Goal: Check status: Check status

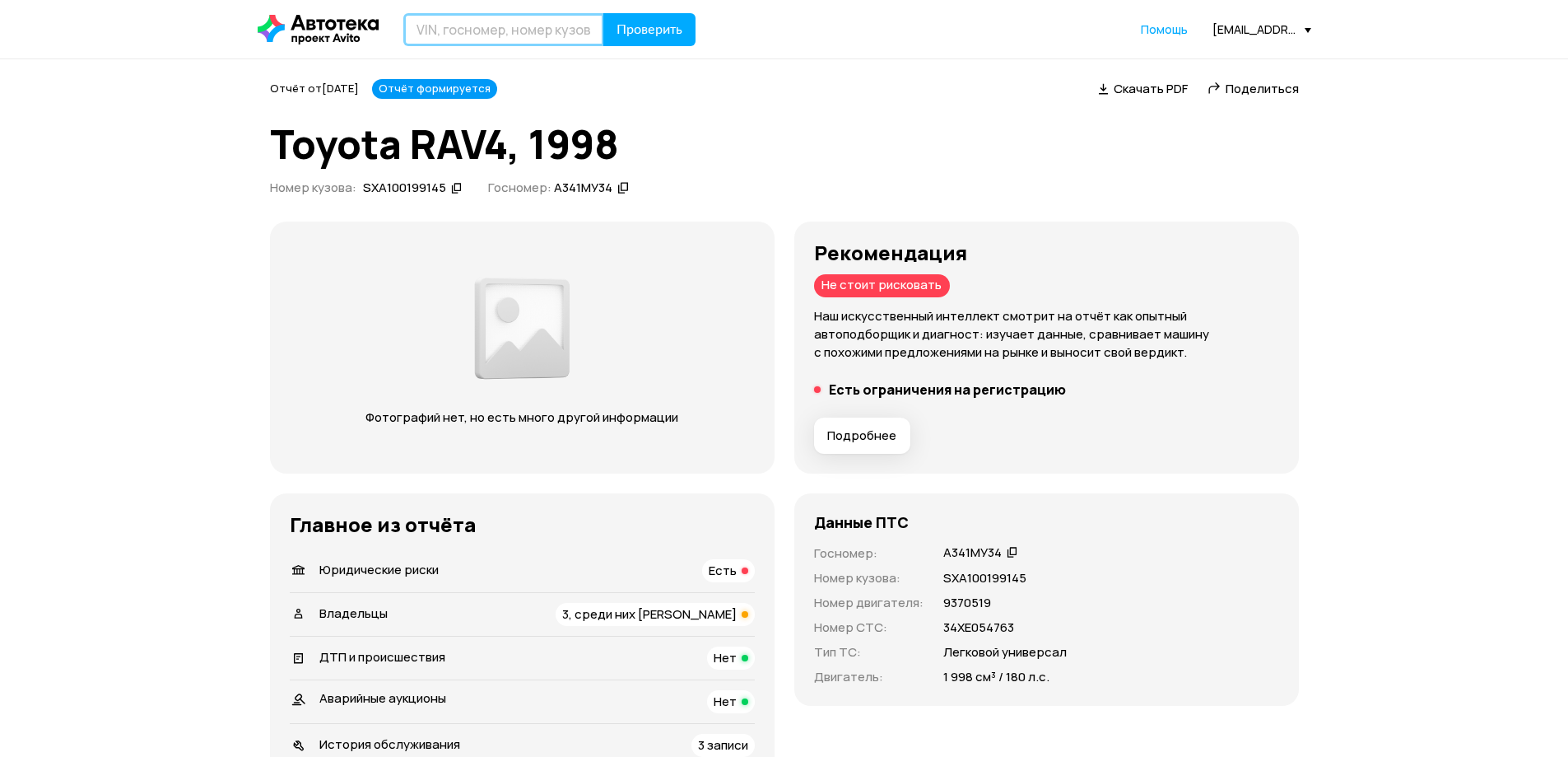
click at [504, 36] on input "text" at bounding box center [504, 30] width 201 height 33
paste input "[VEHICLE_IDENTIFICATION_NUMBER]"
type input "[VEHICLE_IDENTIFICATION_NUMBER]"
click at [672, 24] on span "Проверить" at bounding box center [649, 30] width 66 height 13
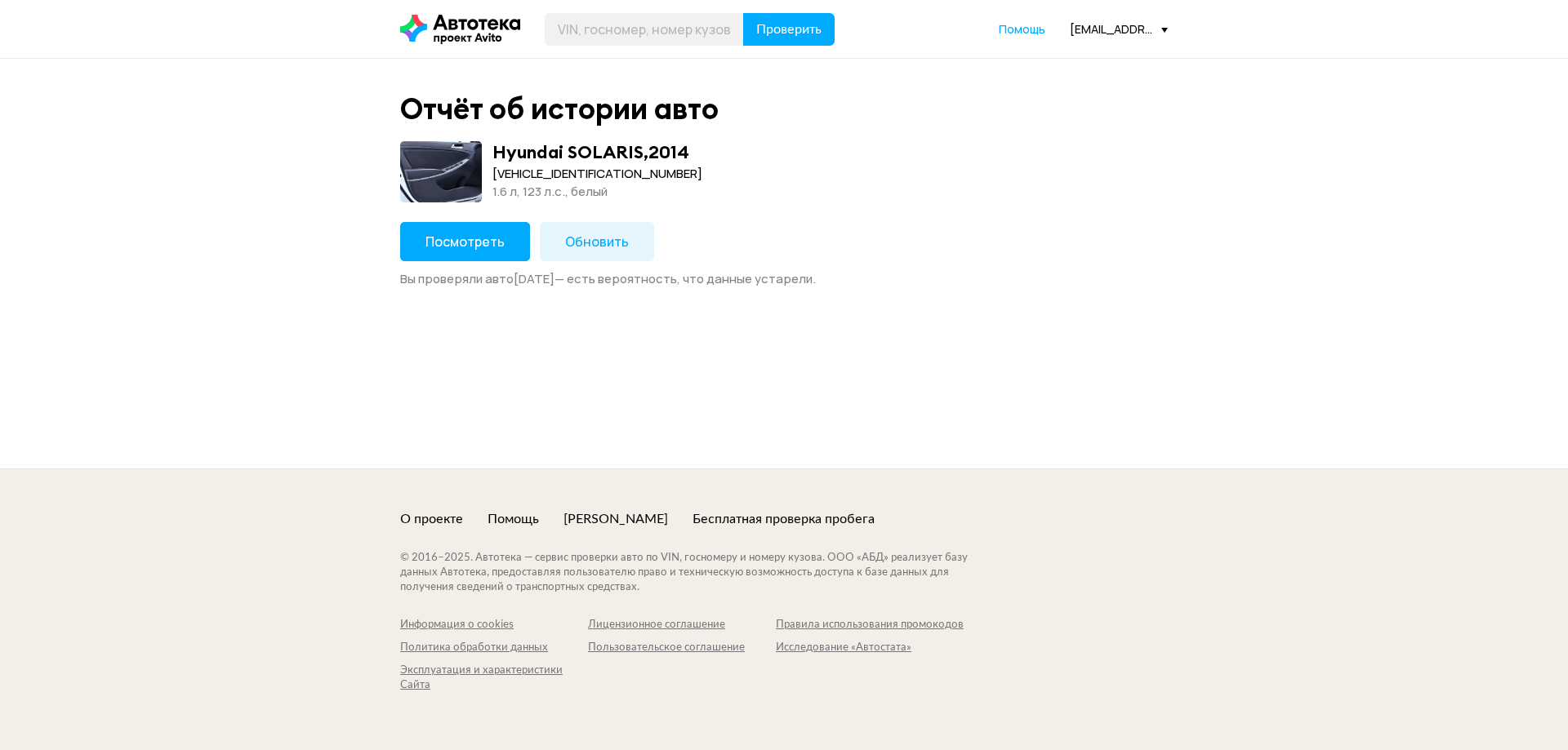
click at [454, 233] on span "Посмотреть" at bounding box center [465, 242] width 79 height 18
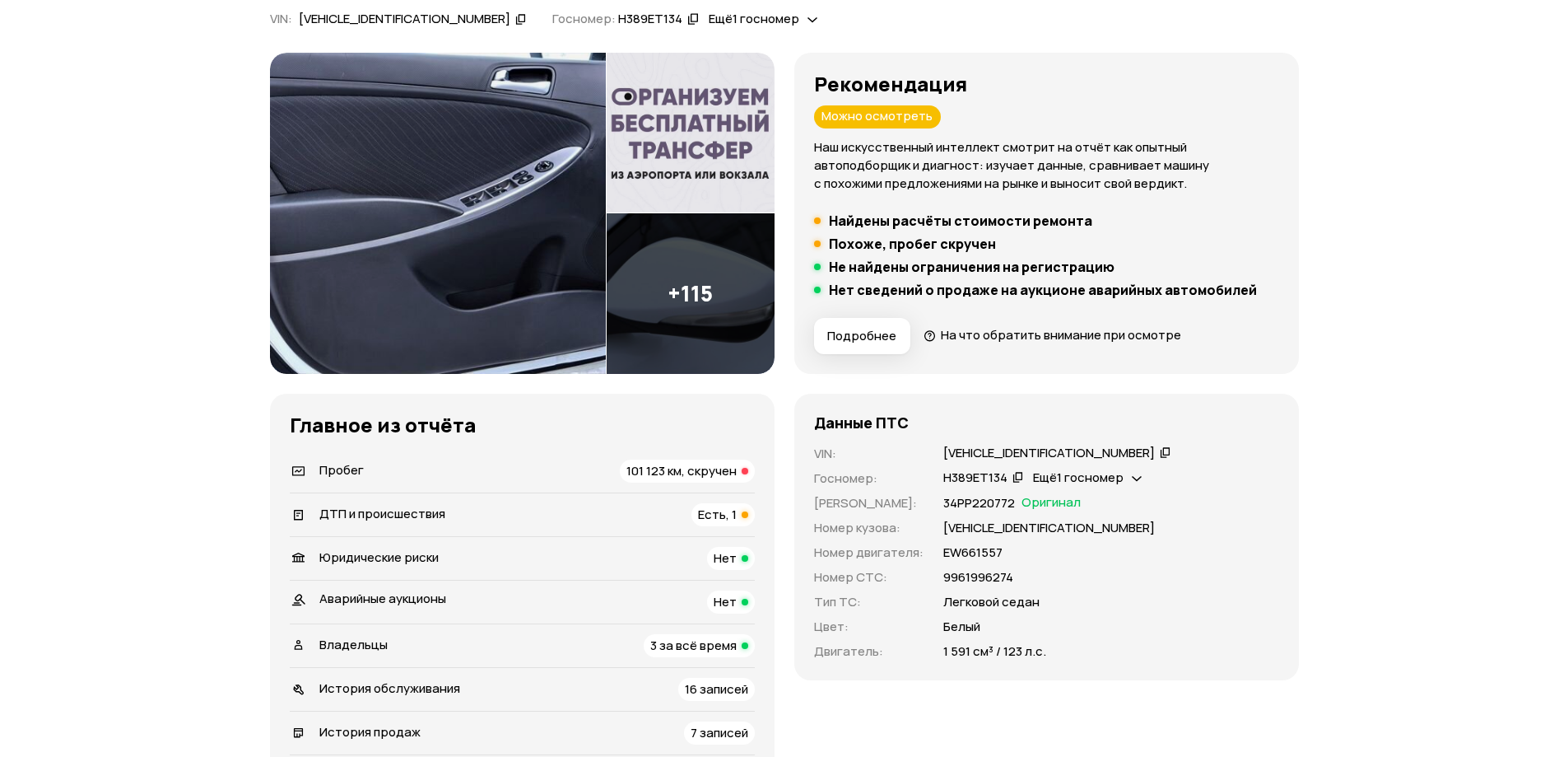
scroll to position [247, 0]
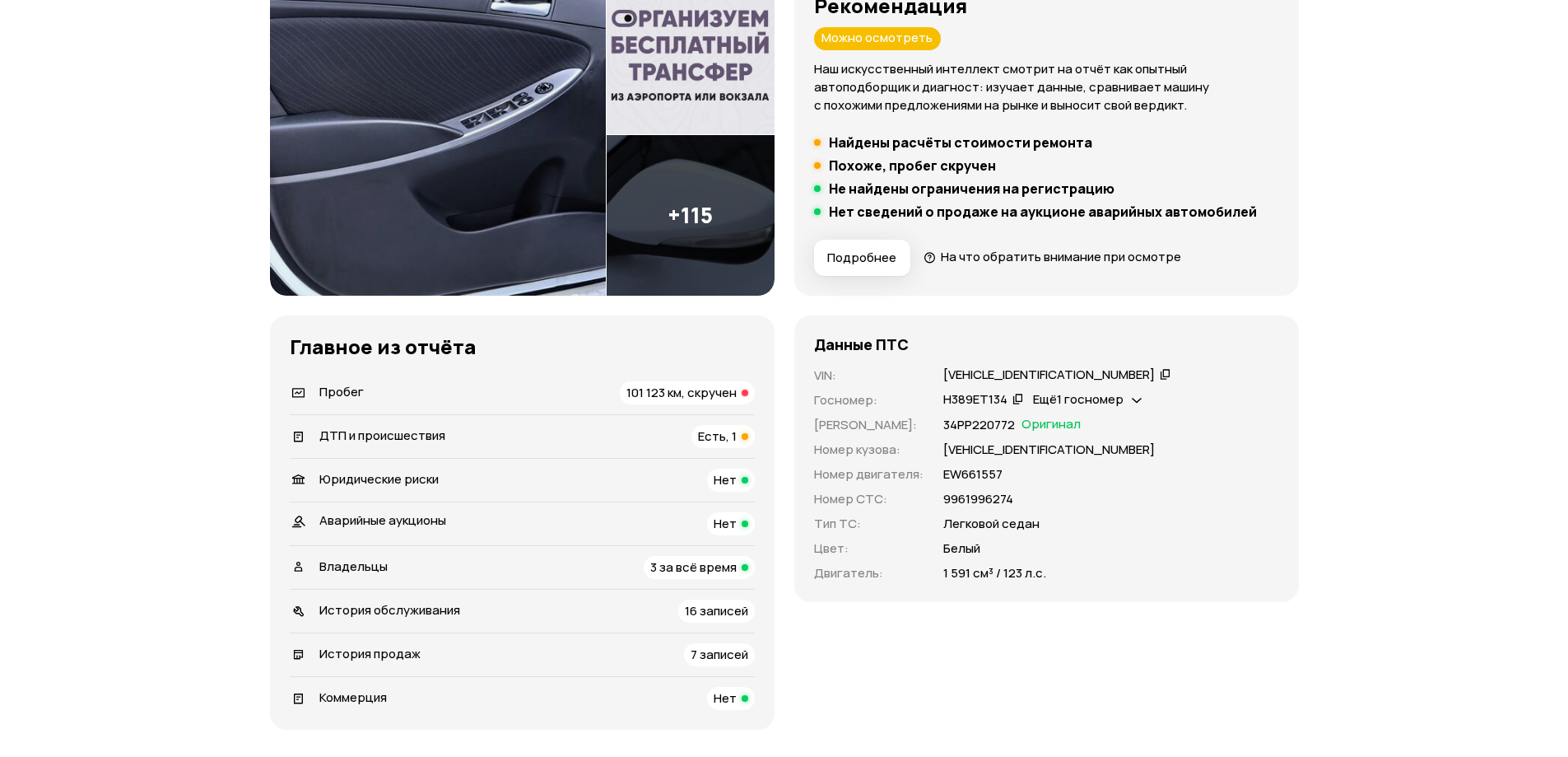
click at [665, 401] on div "101 123 км, скручен" at bounding box center [688, 392] width 135 height 23
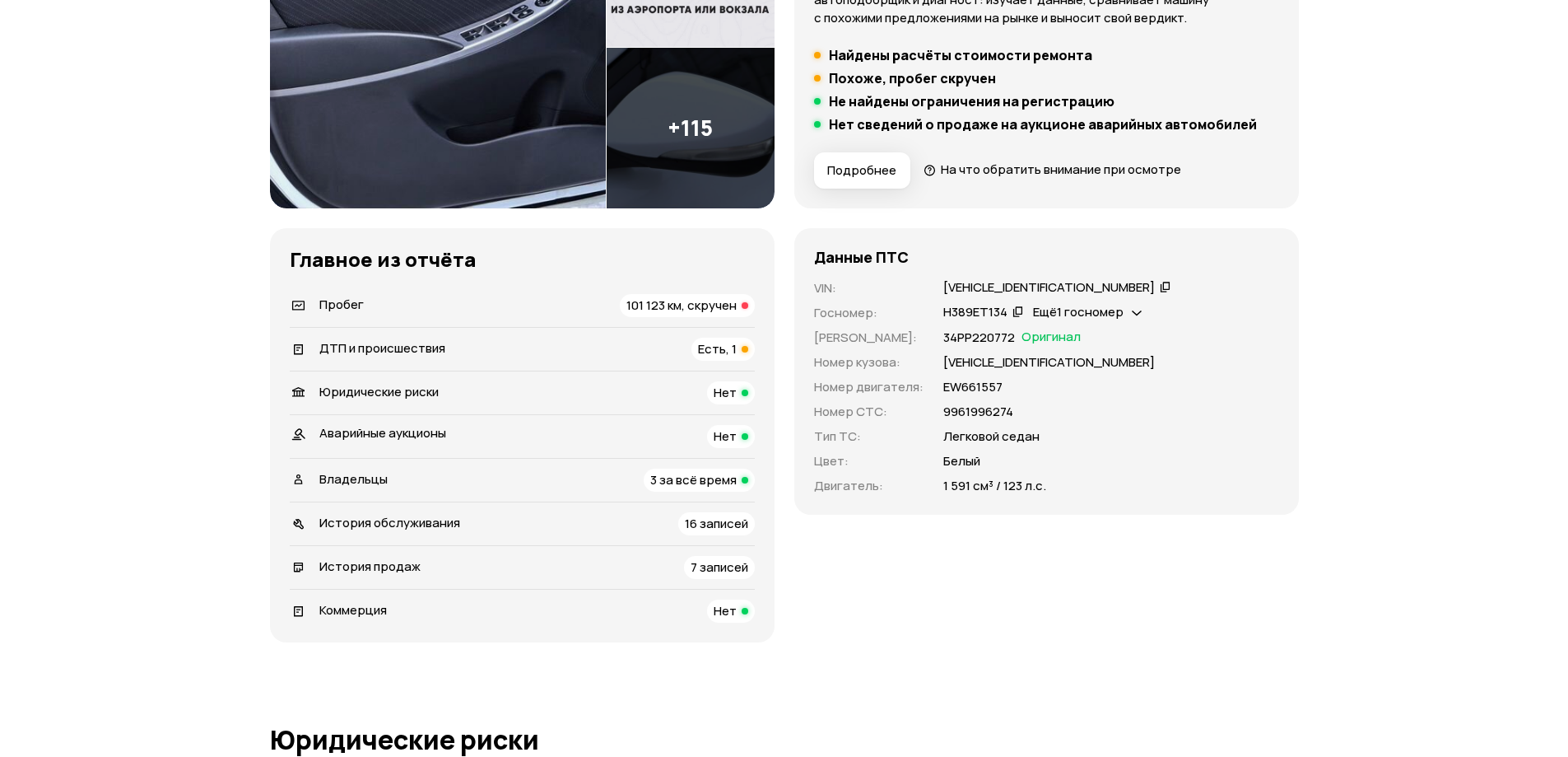
scroll to position [336, 0]
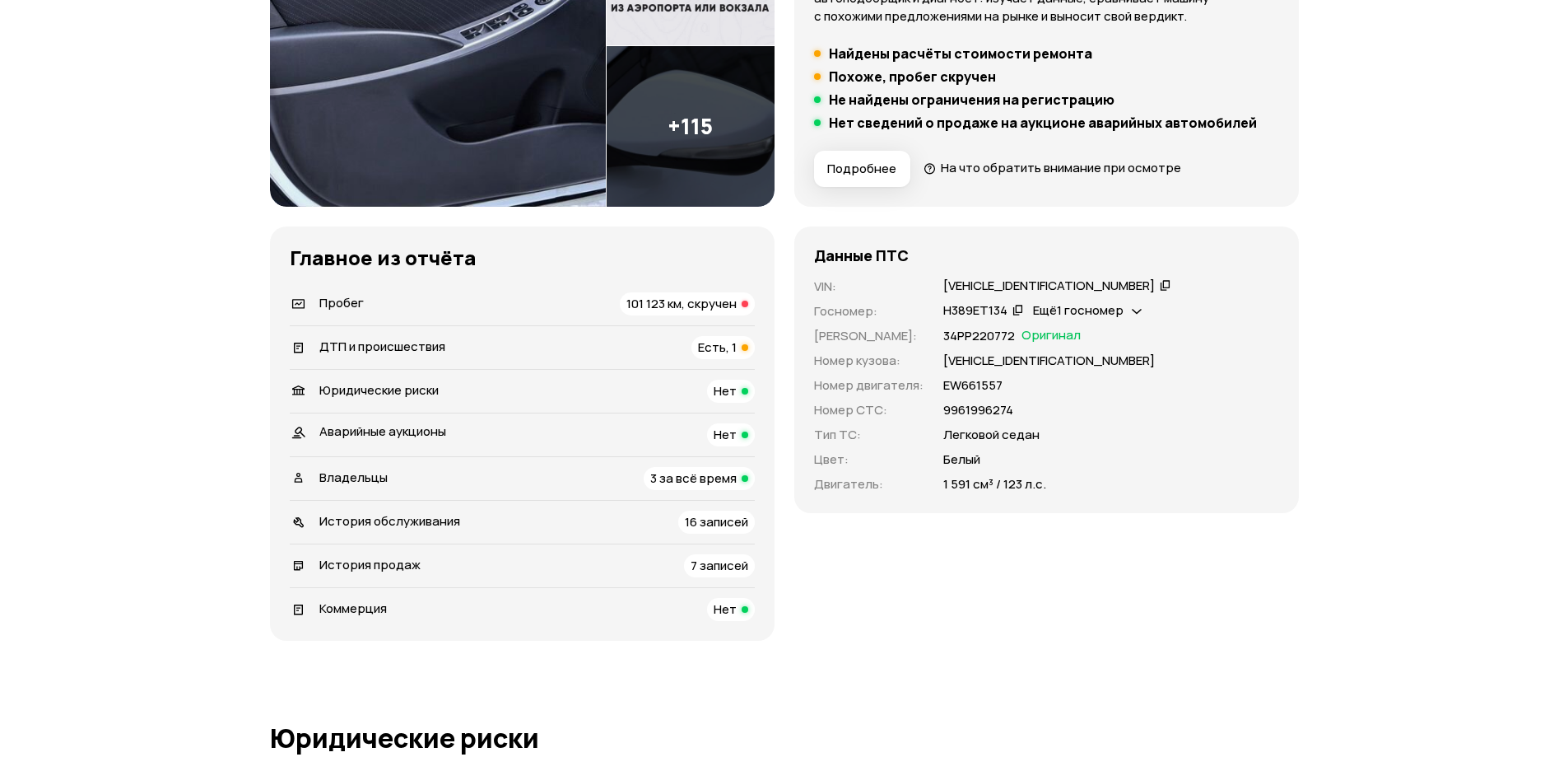
click at [623, 562] on div "История продаж 7 записей" at bounding box center [523, 566] width 465 height 23
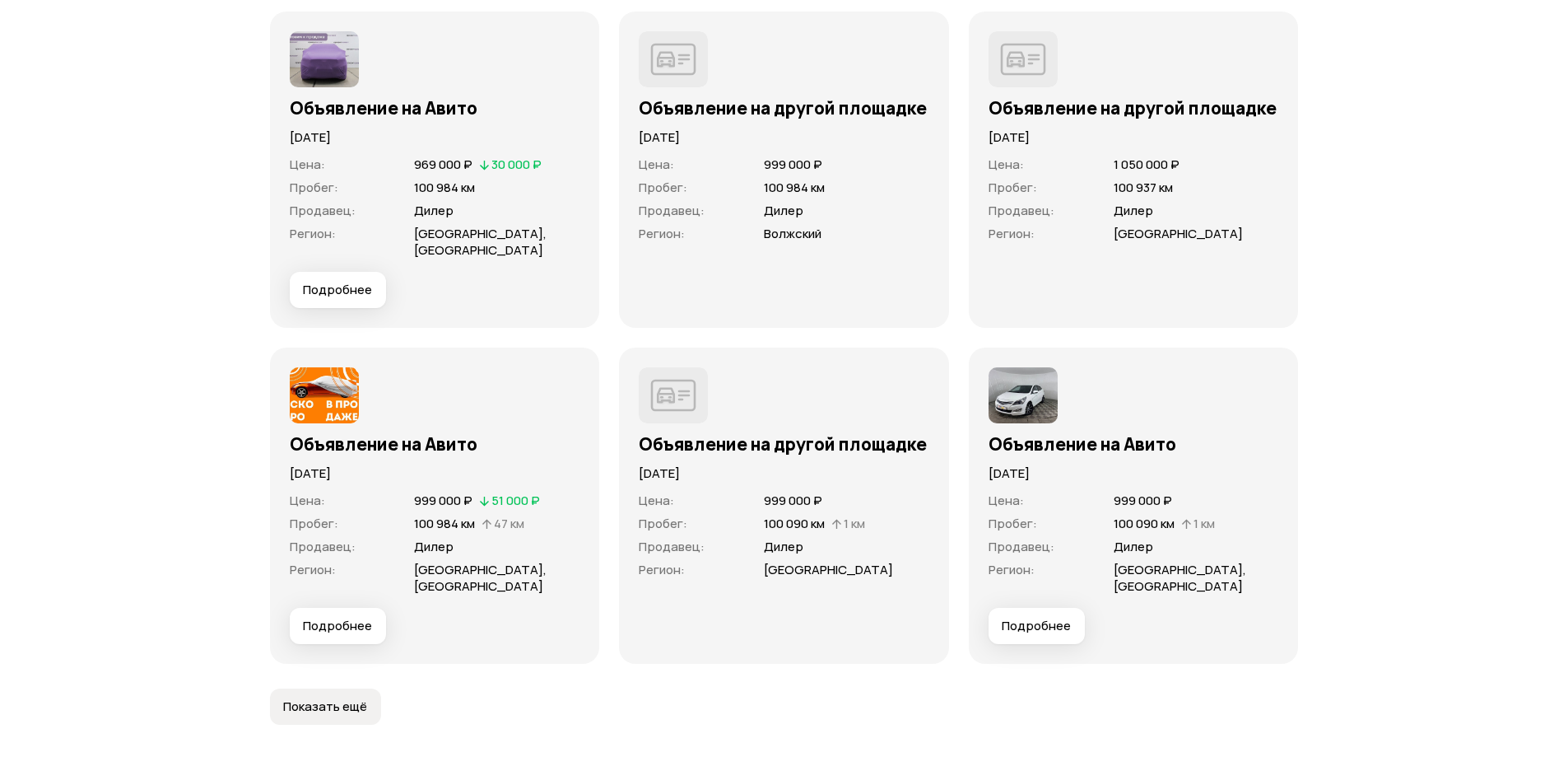
scroll to position [4935, 0]
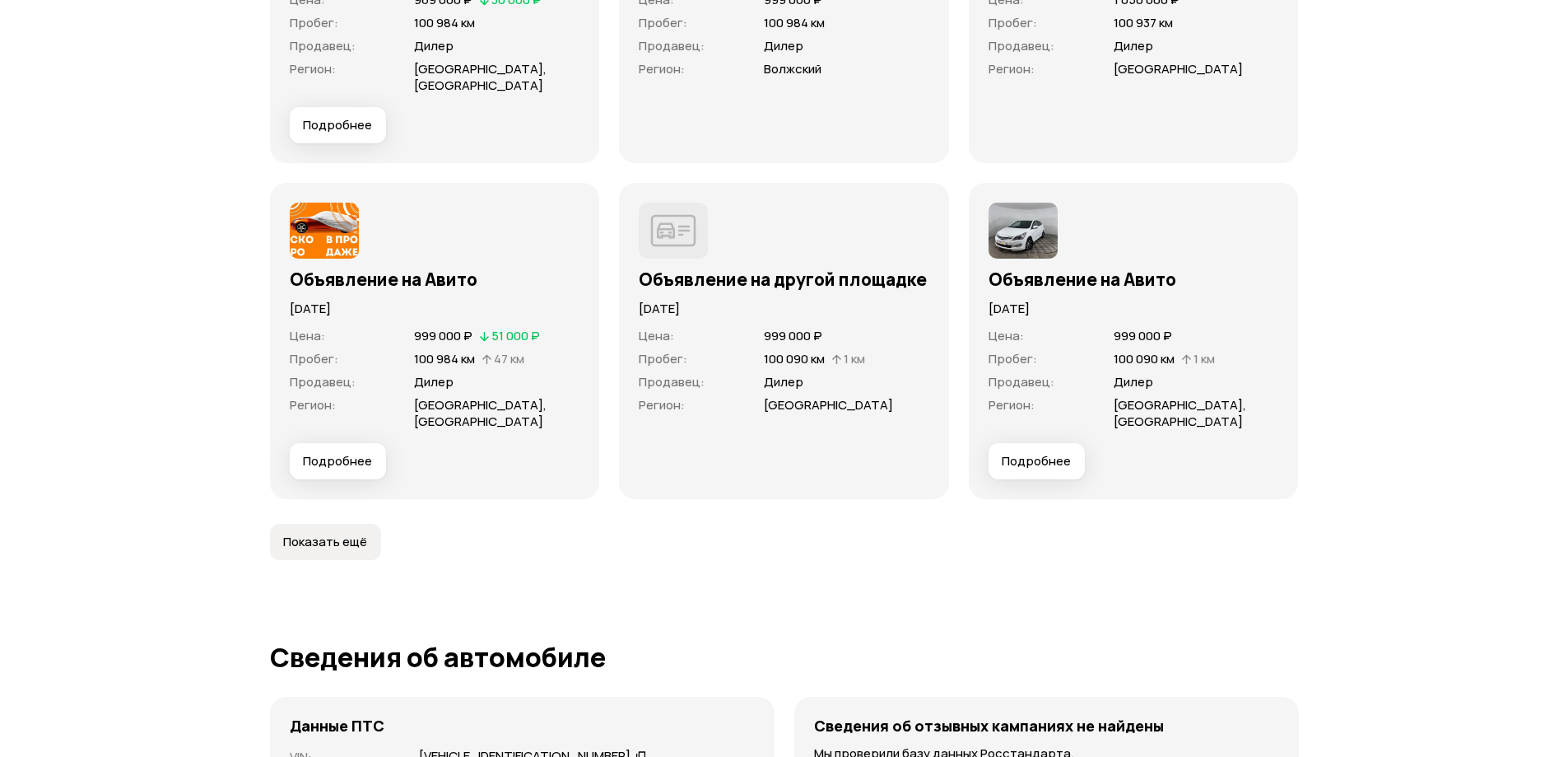
click at [343, 541] on span "Показать ещё" at bounding box center [325, 542] width 84 height 17
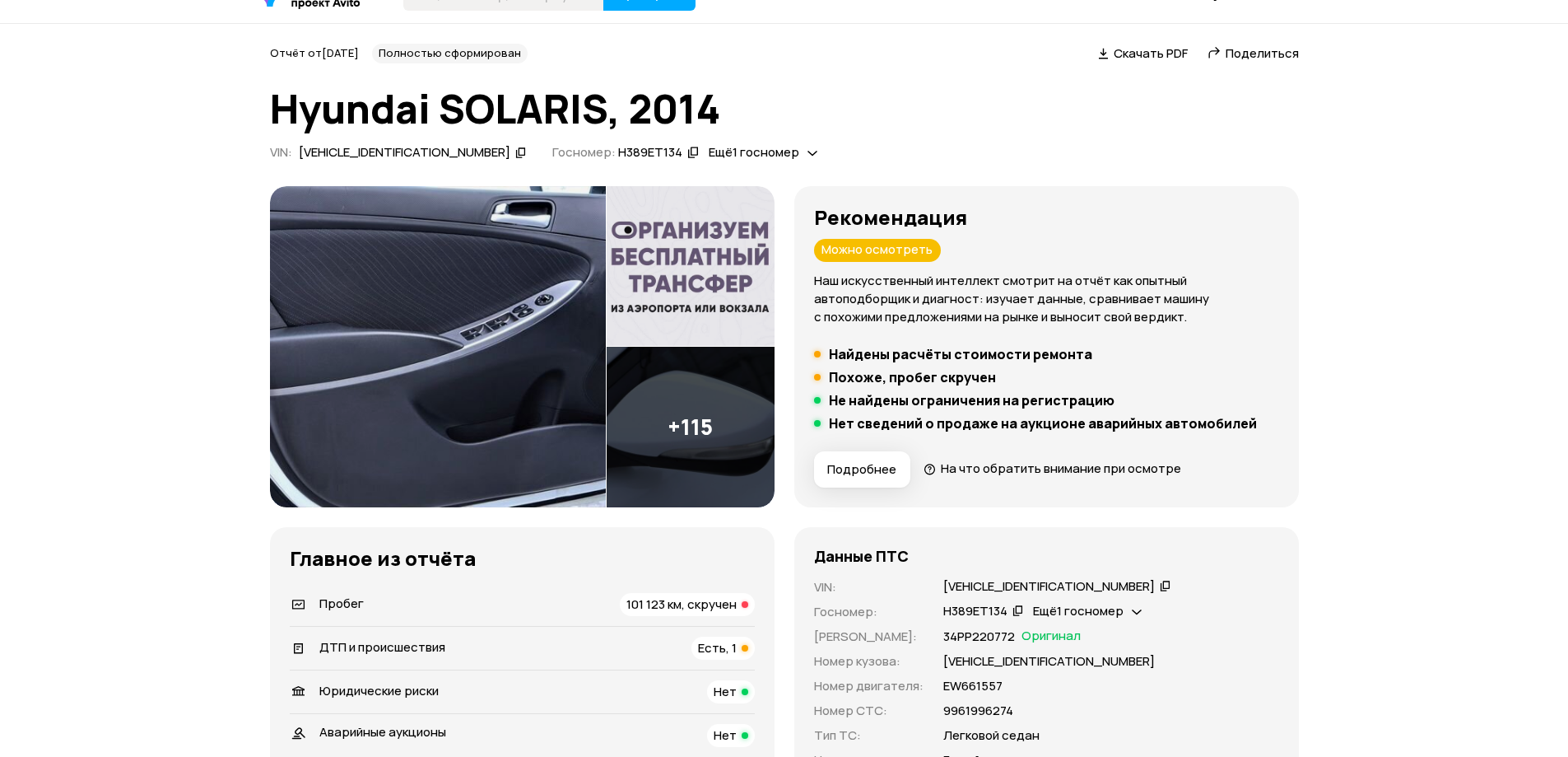
scroll to position [0, 0]
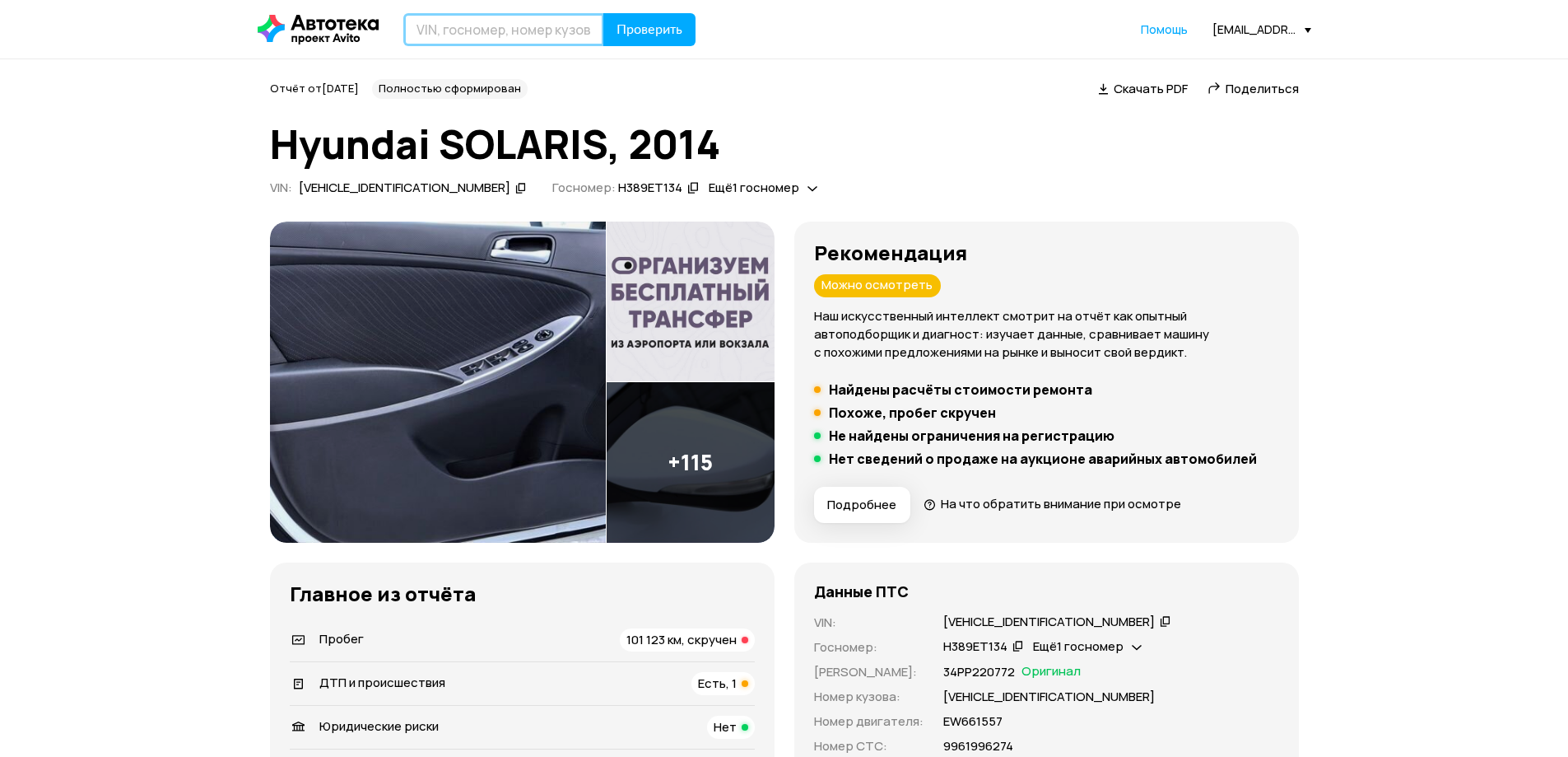
click at [474, 36] on input "text" at bounding box center [504, 30] width 201 height 33
paste input "[US_VEHICLE_IDENTIFICATION_NUMBER]"
type input "[US_VEHICLE_IDENTIFICATION_NUMBER]"
click at [666, 23] on span "Проверить" at bounding box center [649, 30] width 66 height 13
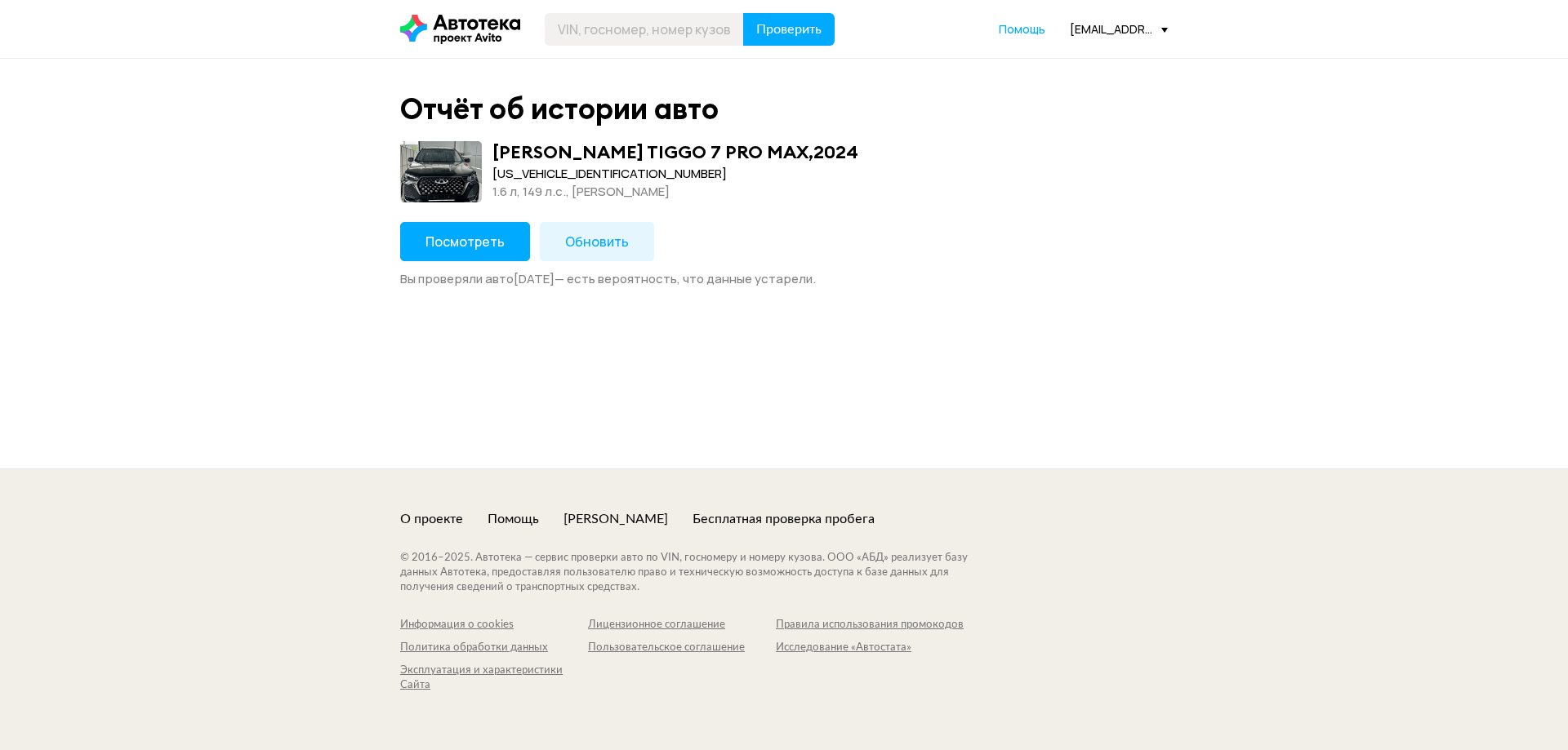
click at [446, 236] on span "Посмотреть" at bounding box center [465, 242] width 79 height 18
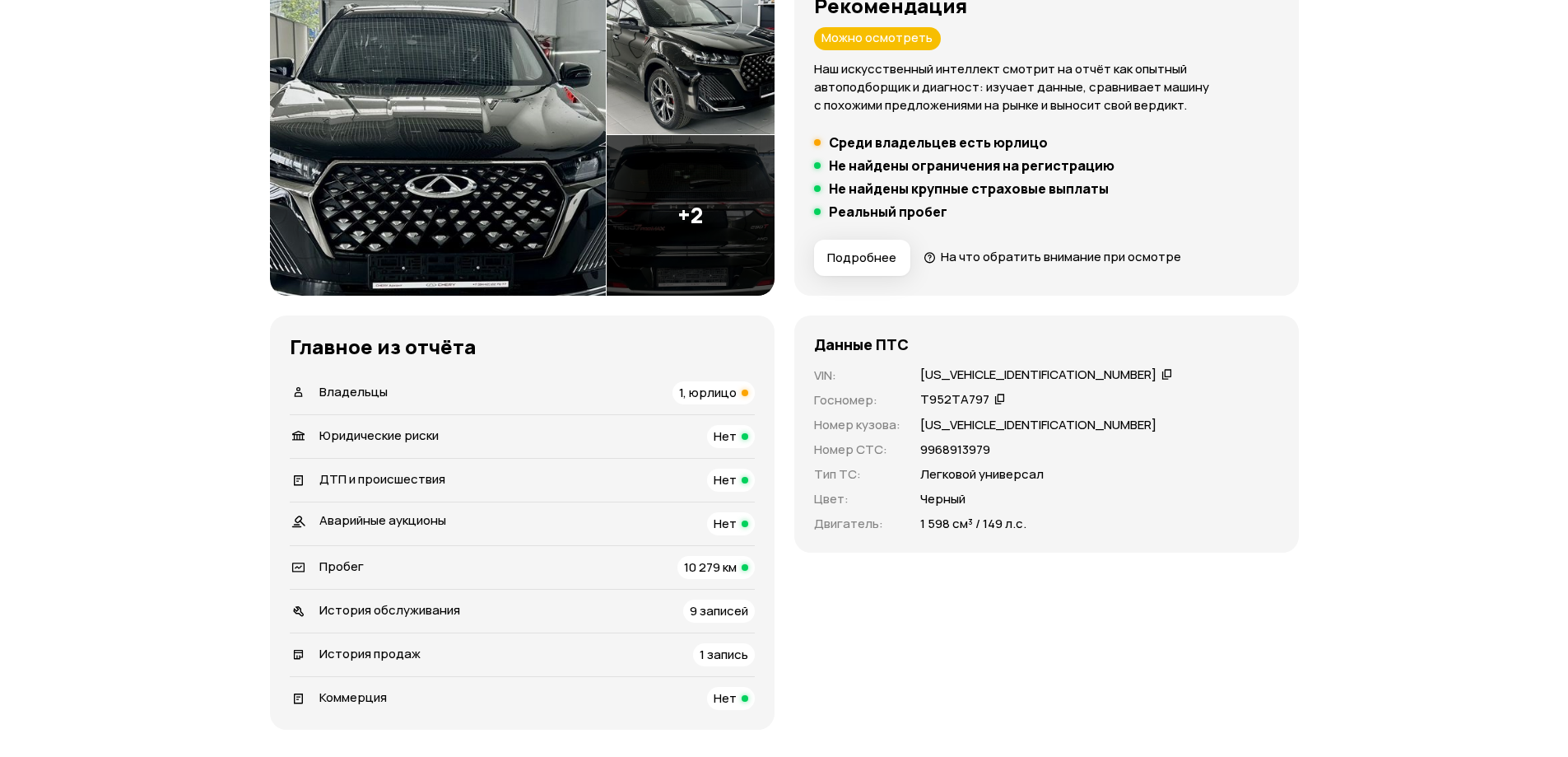
scroll to position [412, 0]
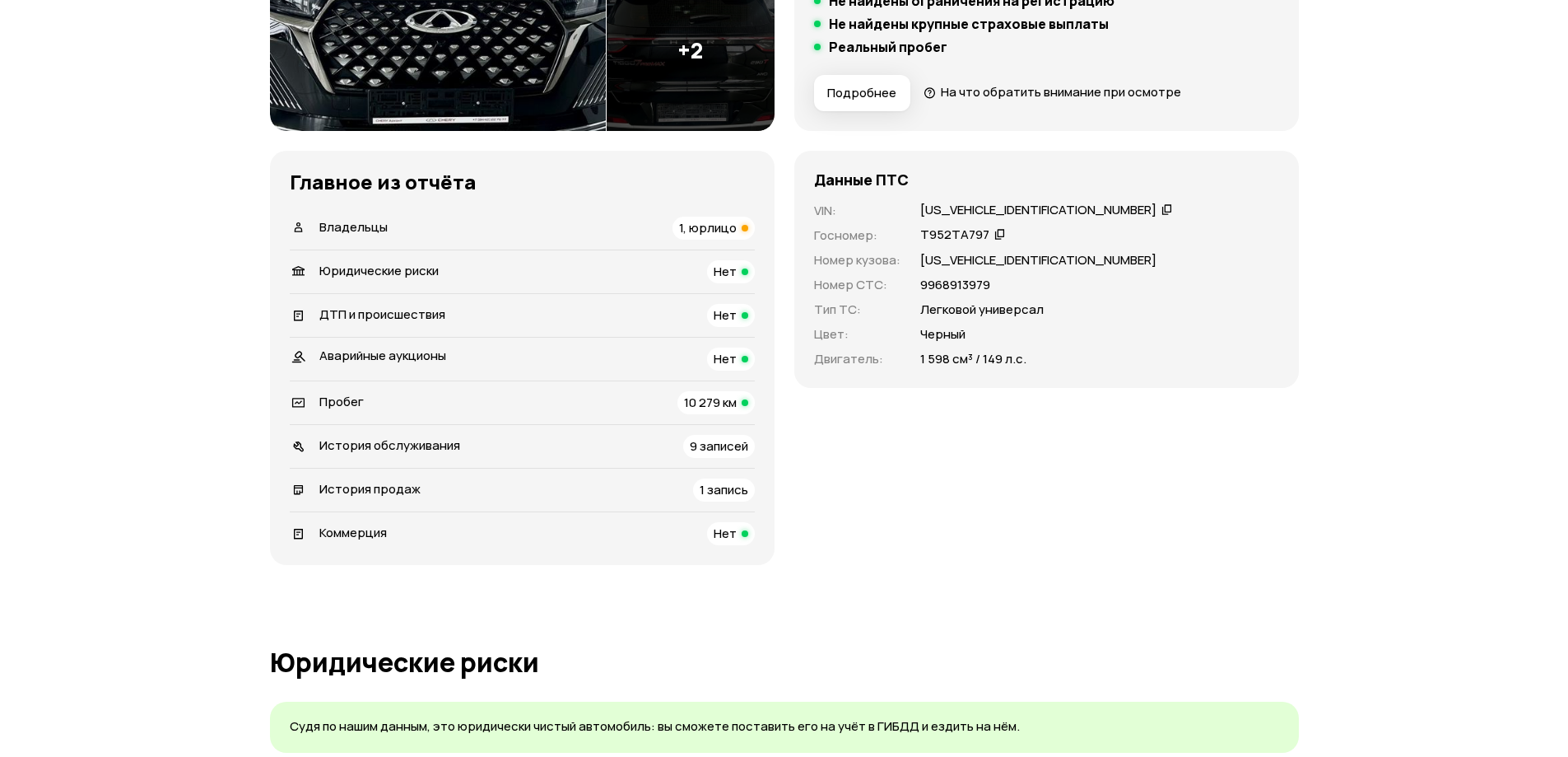
click at [714, 481] on span "1 запись" at bounding box center [724, 490] width 48 height 18
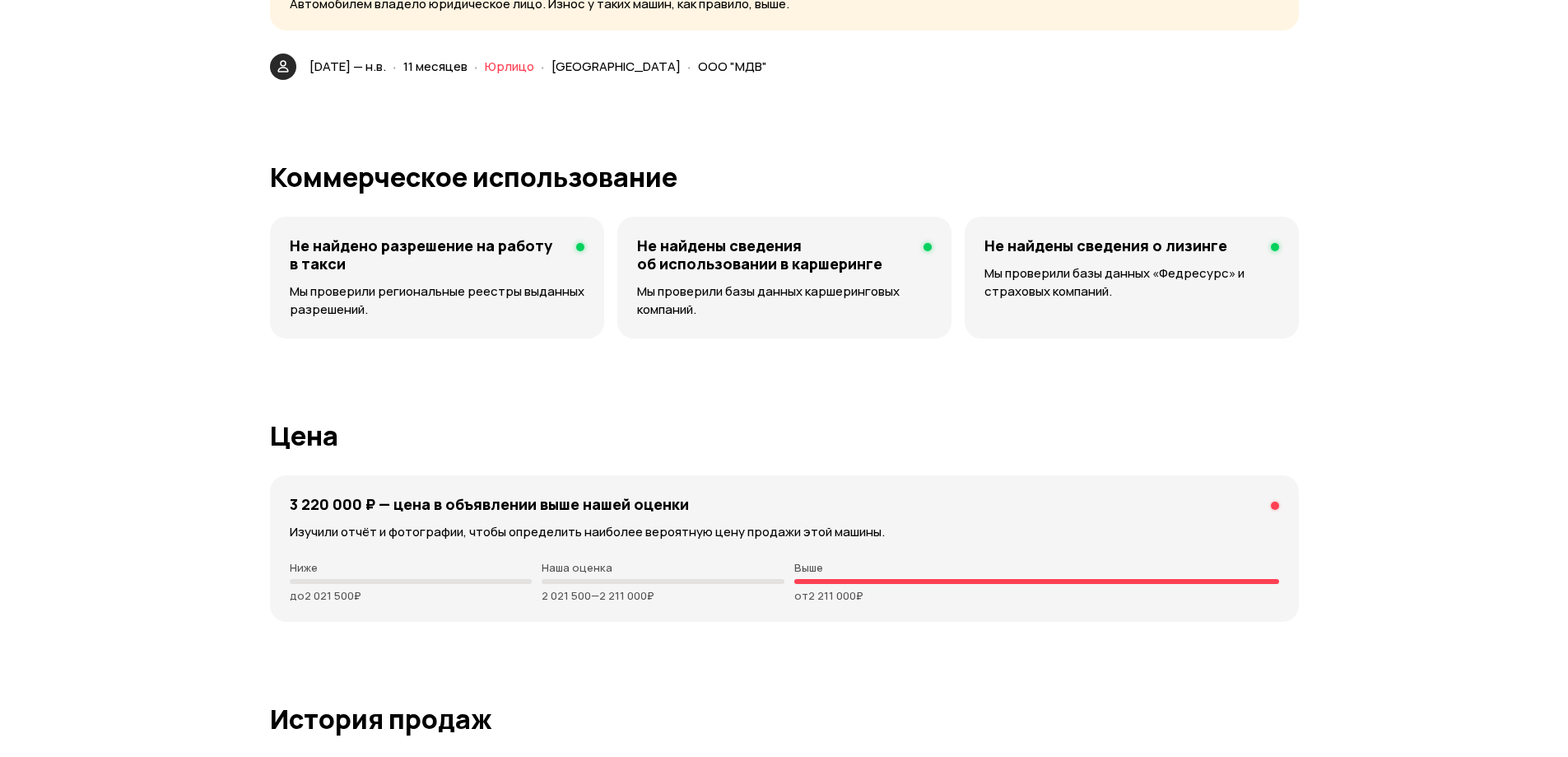
scroll to position [4119, 0]
